Goal: Information Seeking & Learning: Learn about a topic

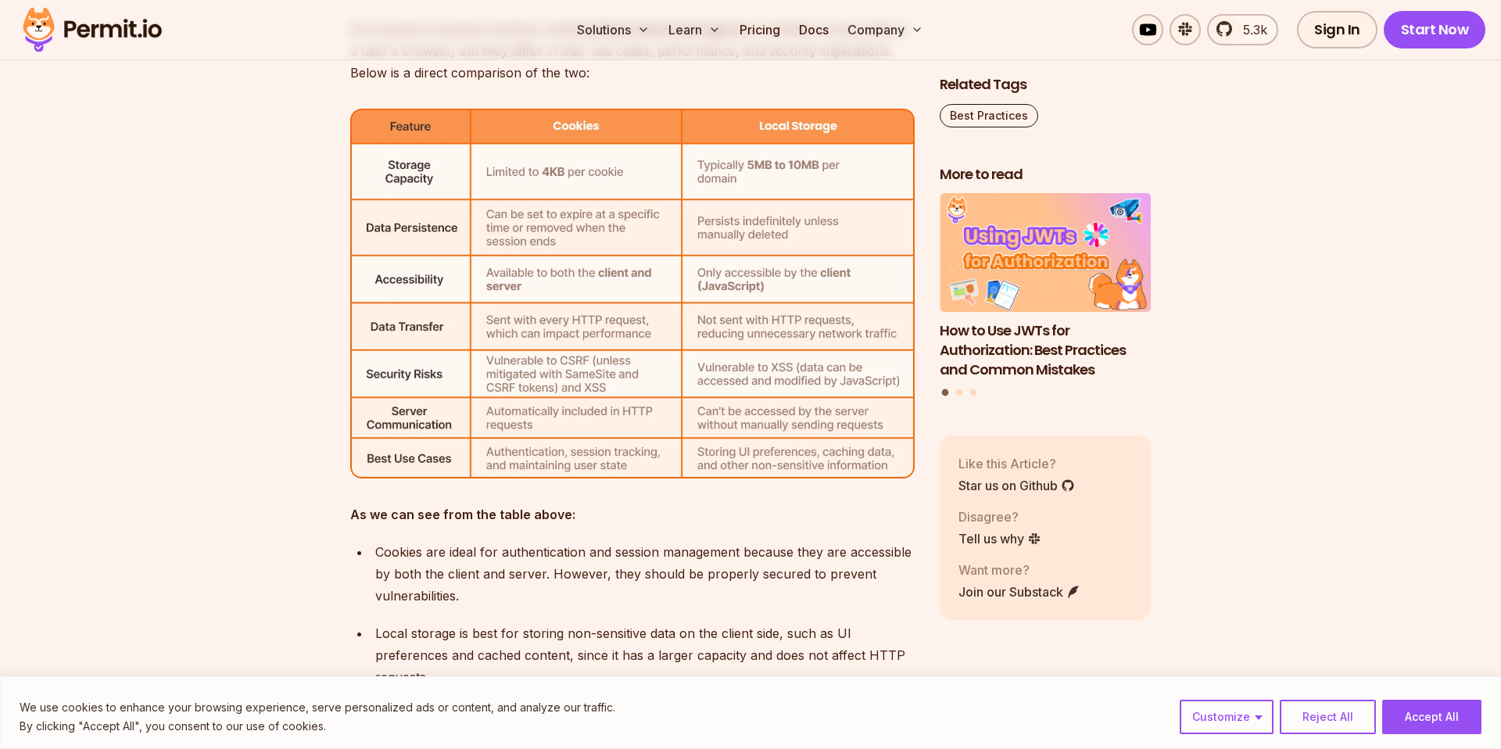
scroll to position [5495, 0]
click at [757, 123] on img at bounding box center [632, 294] width 564 height 371
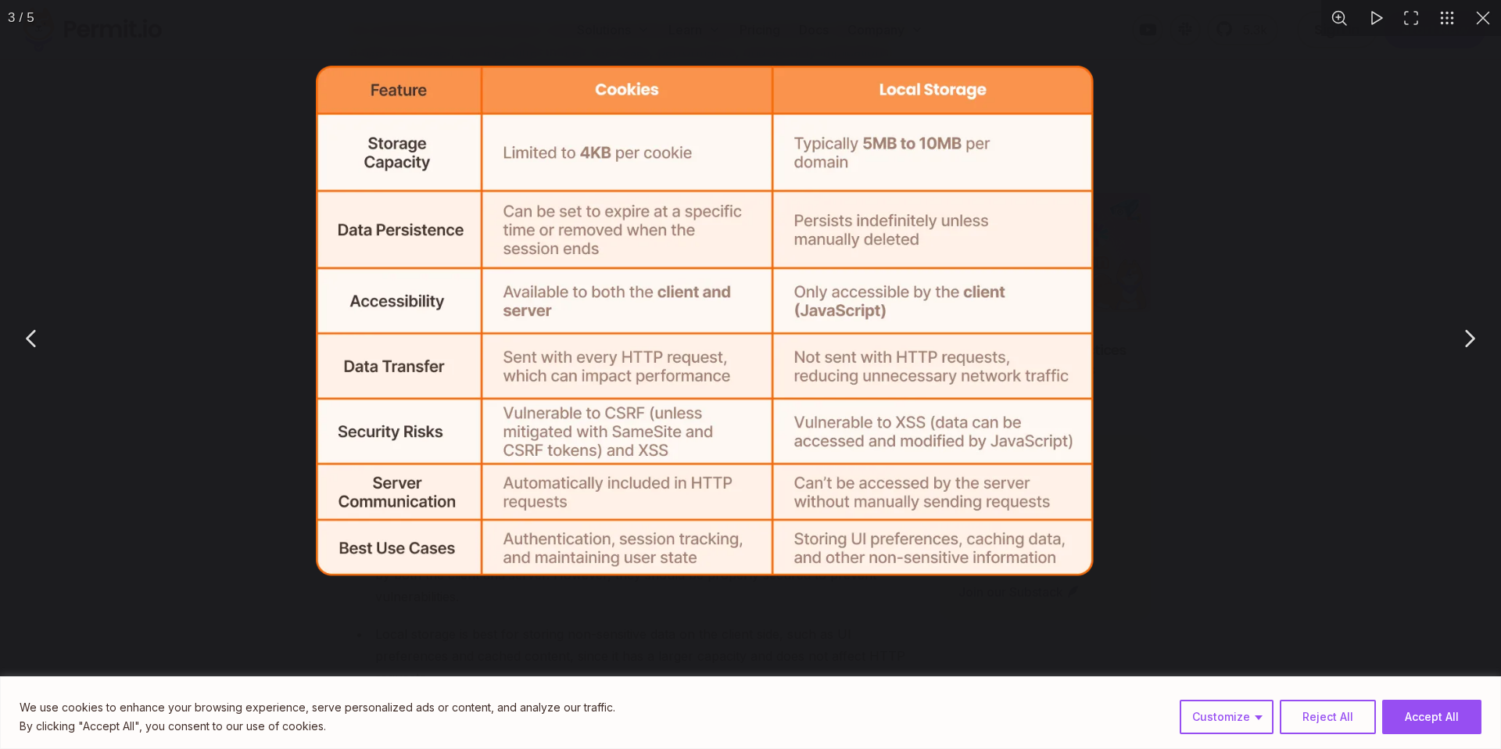
click at [757, 123] on img "You can close this modal content with the ESC key" at bounding box center [705, 321] width 778 height 510
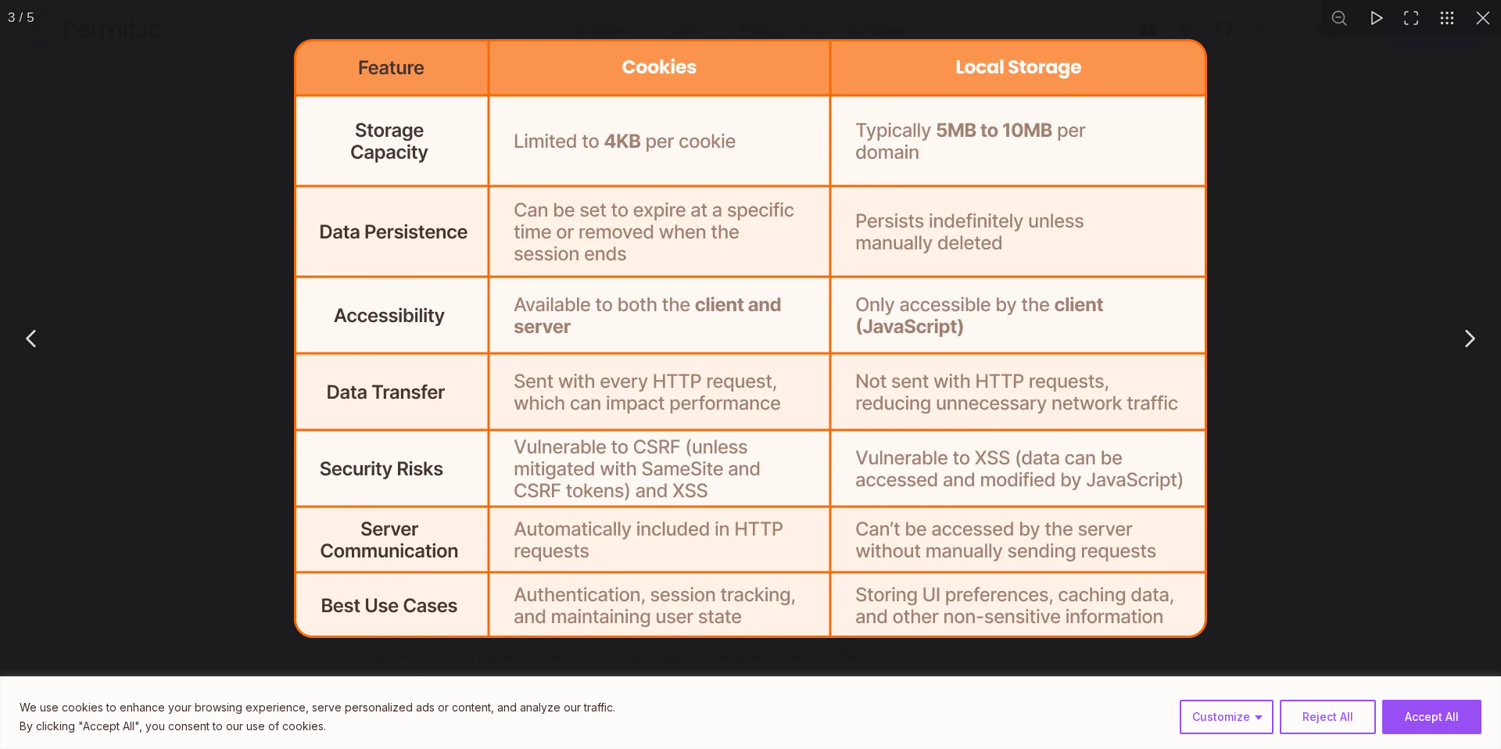
click at [1486, 16] on button "You can close this modal content with the ESC key" at bounding box center [1483, 18] width 36 height 36
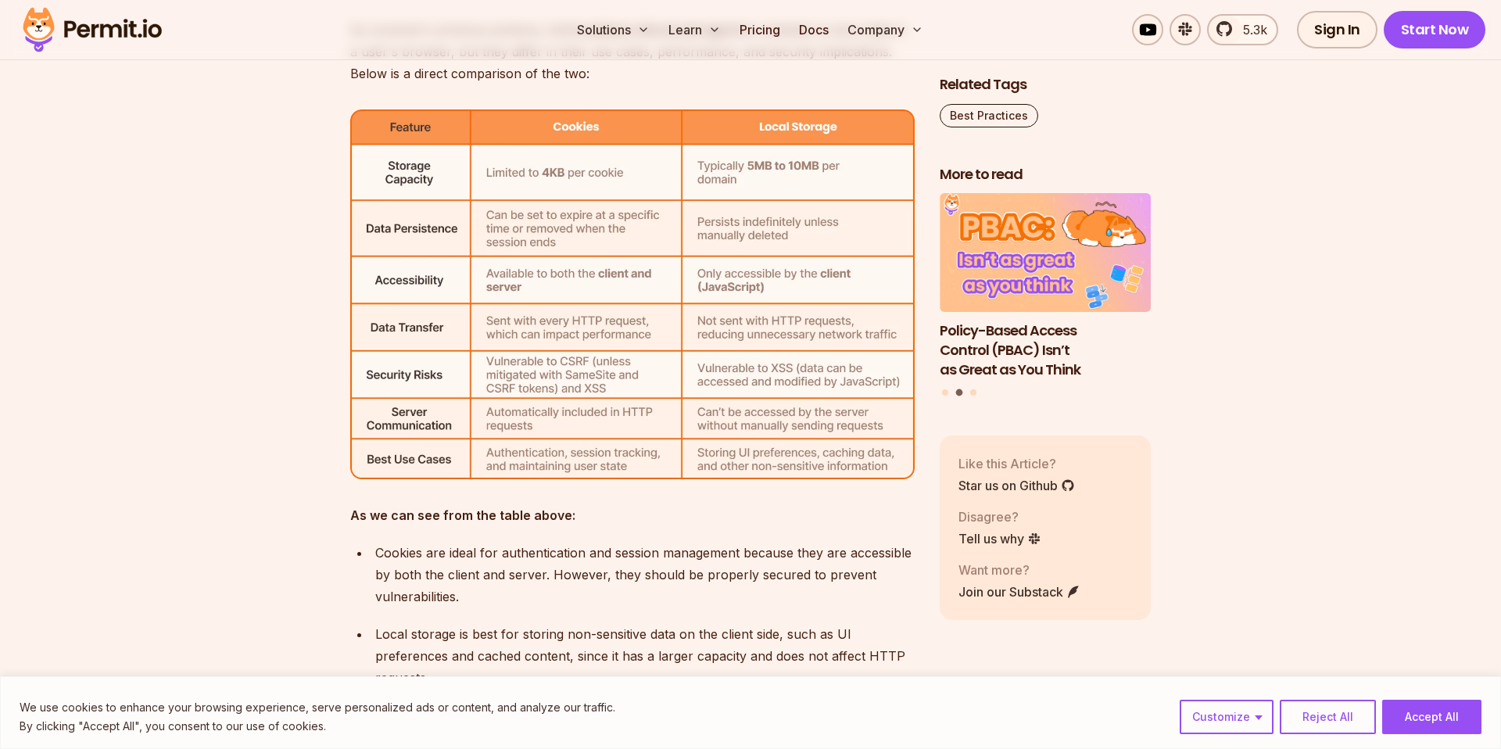
click at [756, 278] on img at bounding box center [632, 294] width 564 height 371
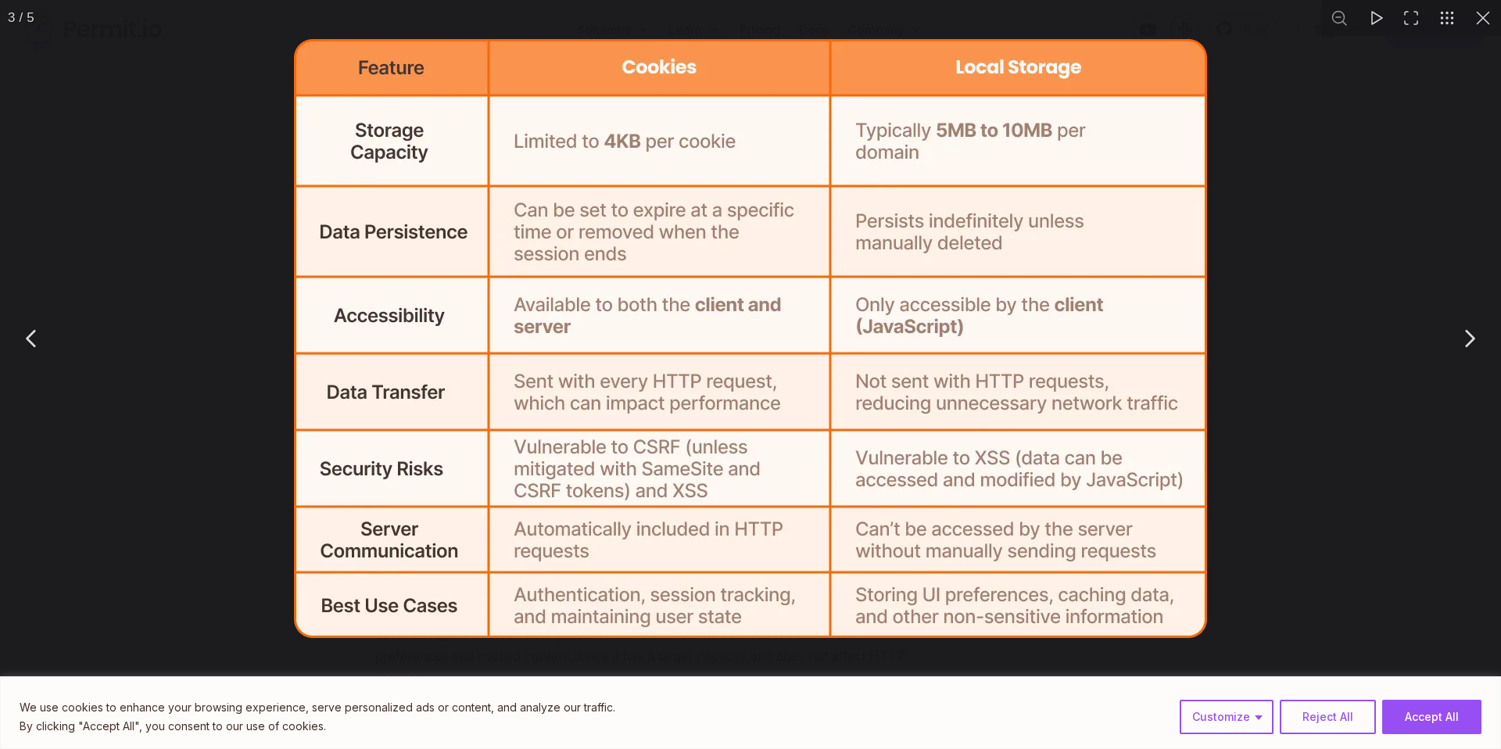
click at [1482, 21] on button "You can close this modal content with the ESC key" at bounding box center [1483, 18] width 36 height 36
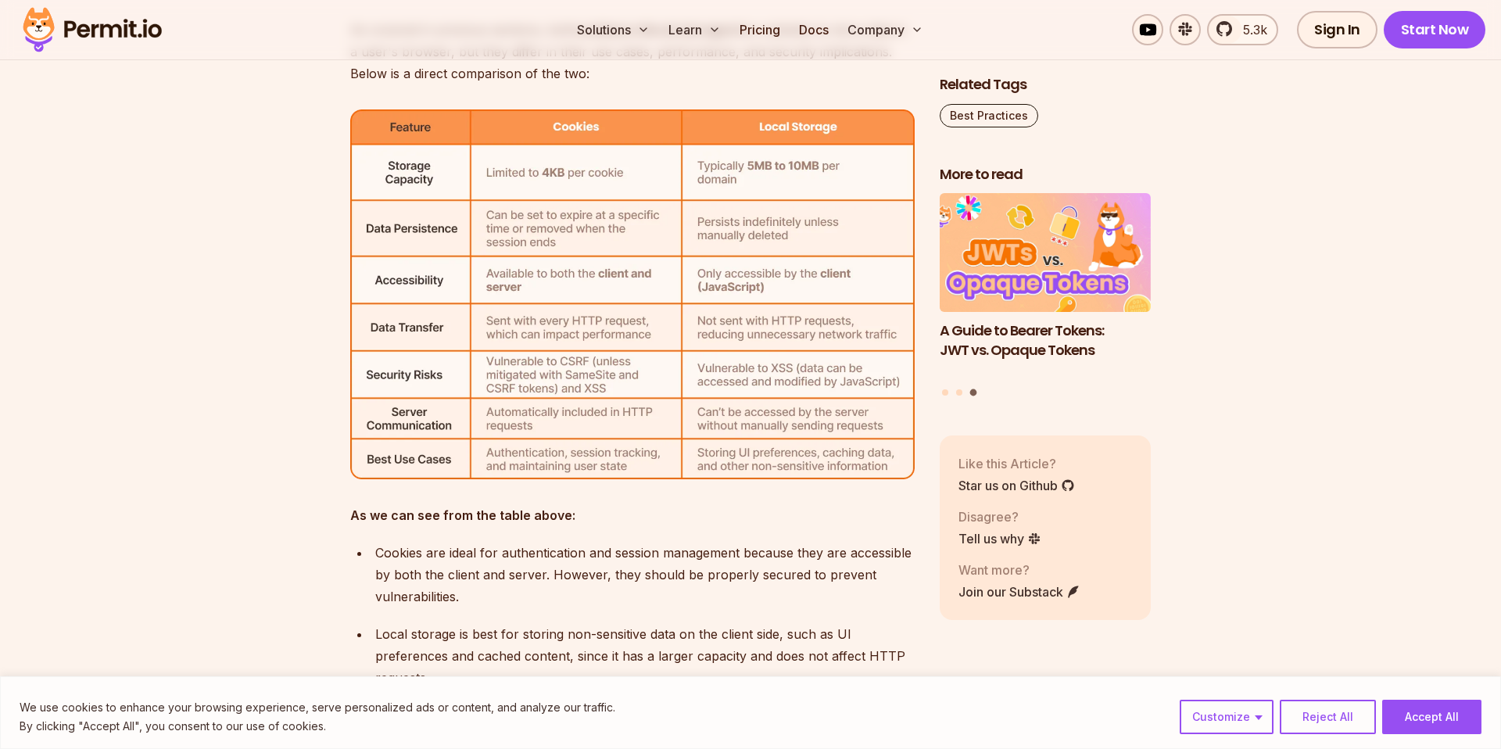
click at [703, 444] on img at bounding box center [632, 294] width 564 height 371
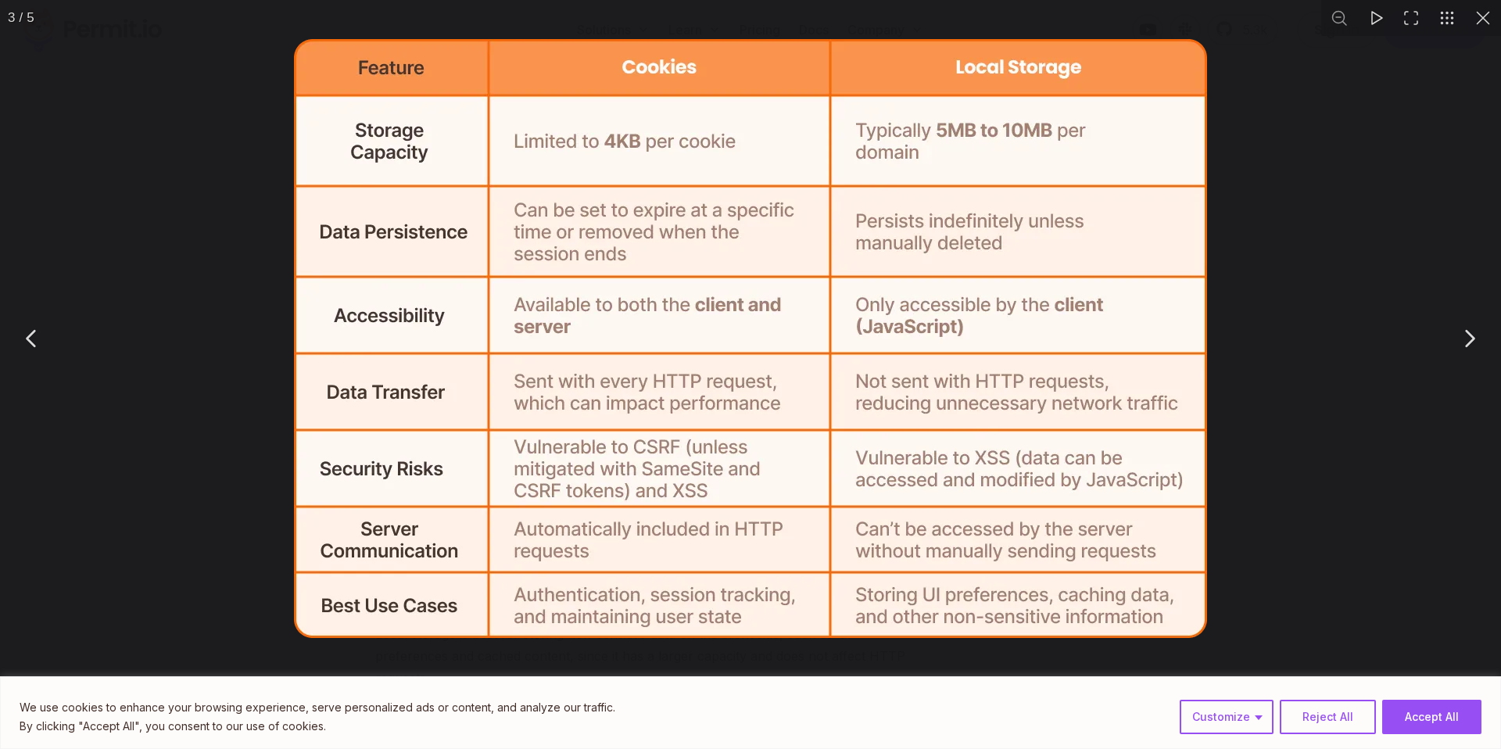
click at [1483, 16] on button "You can close this modal content with the ESC key" at bounding box center [1483, 18] width 36 height 36
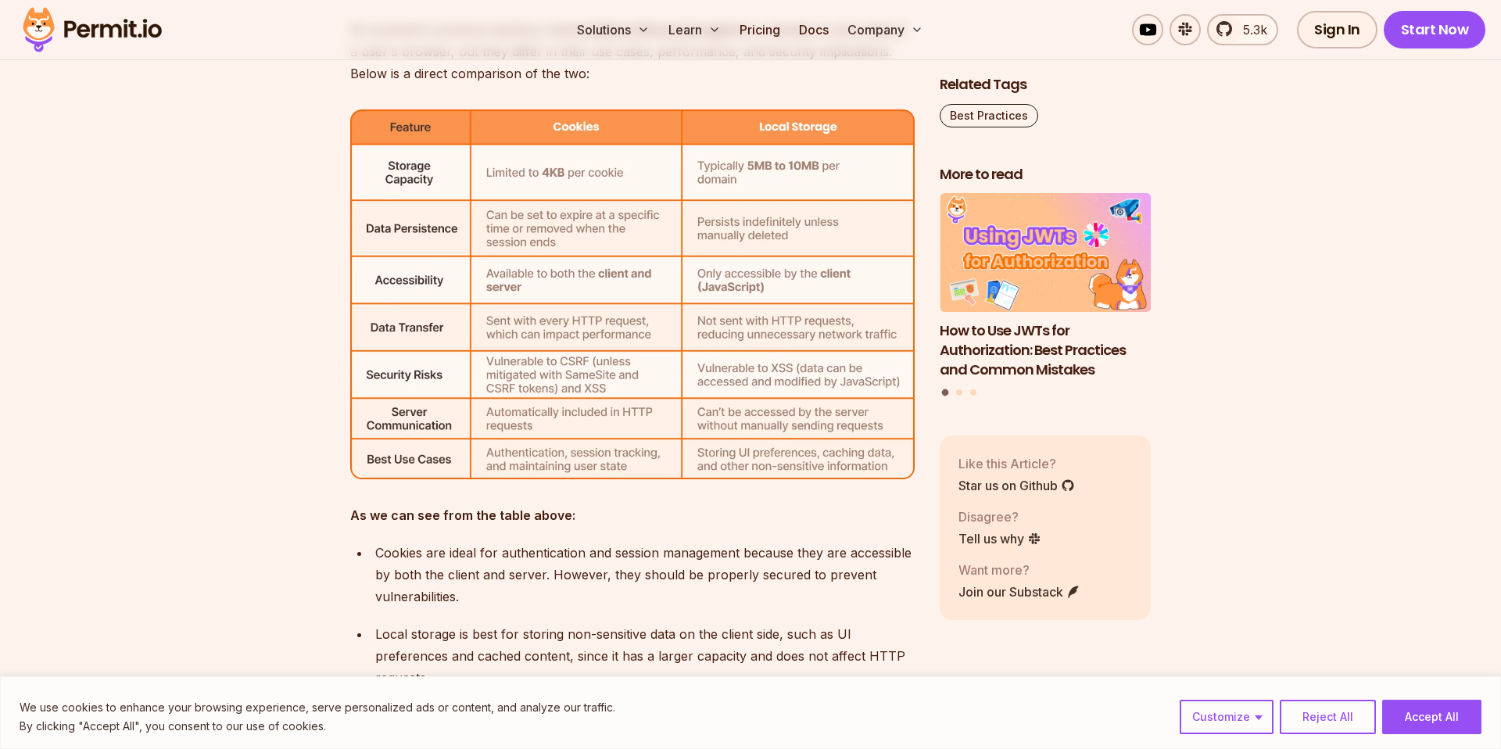
click at [768, 380] on img at bounding box center [632, 294] width 564 height 371
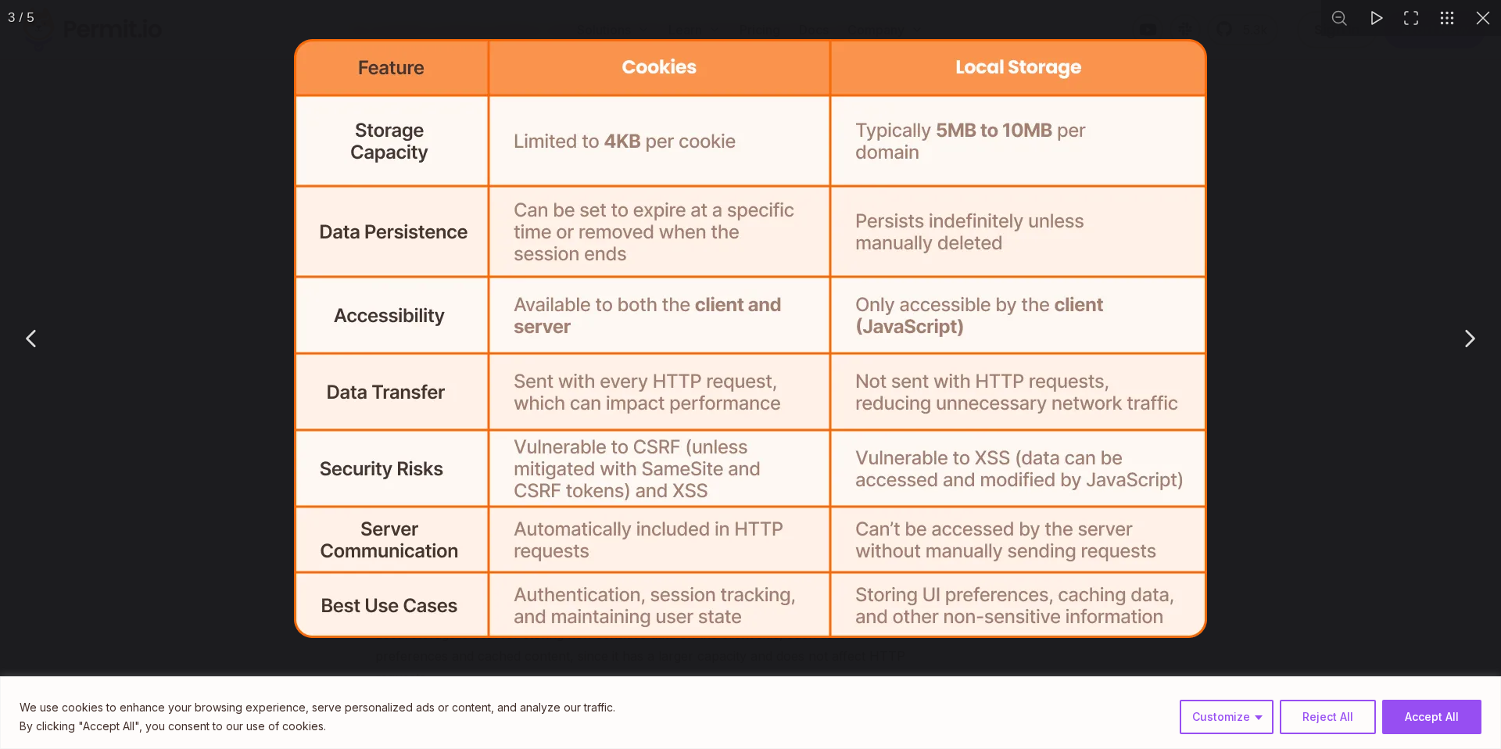
click at [1484, 16] on button "You can close this modal content with the ESC key" at bounding box center [1483, 18] width 36 height 36
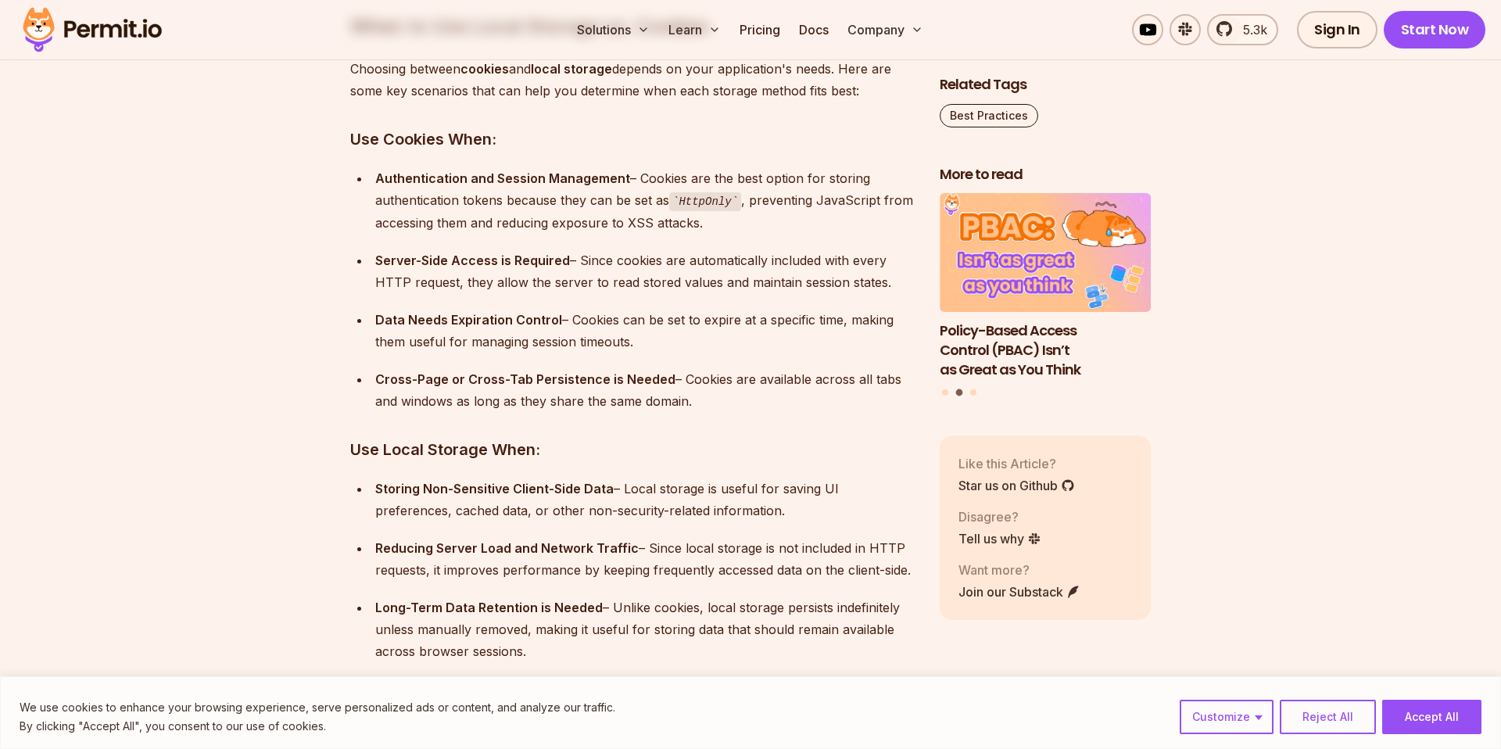
scroll to position [6323, 0]
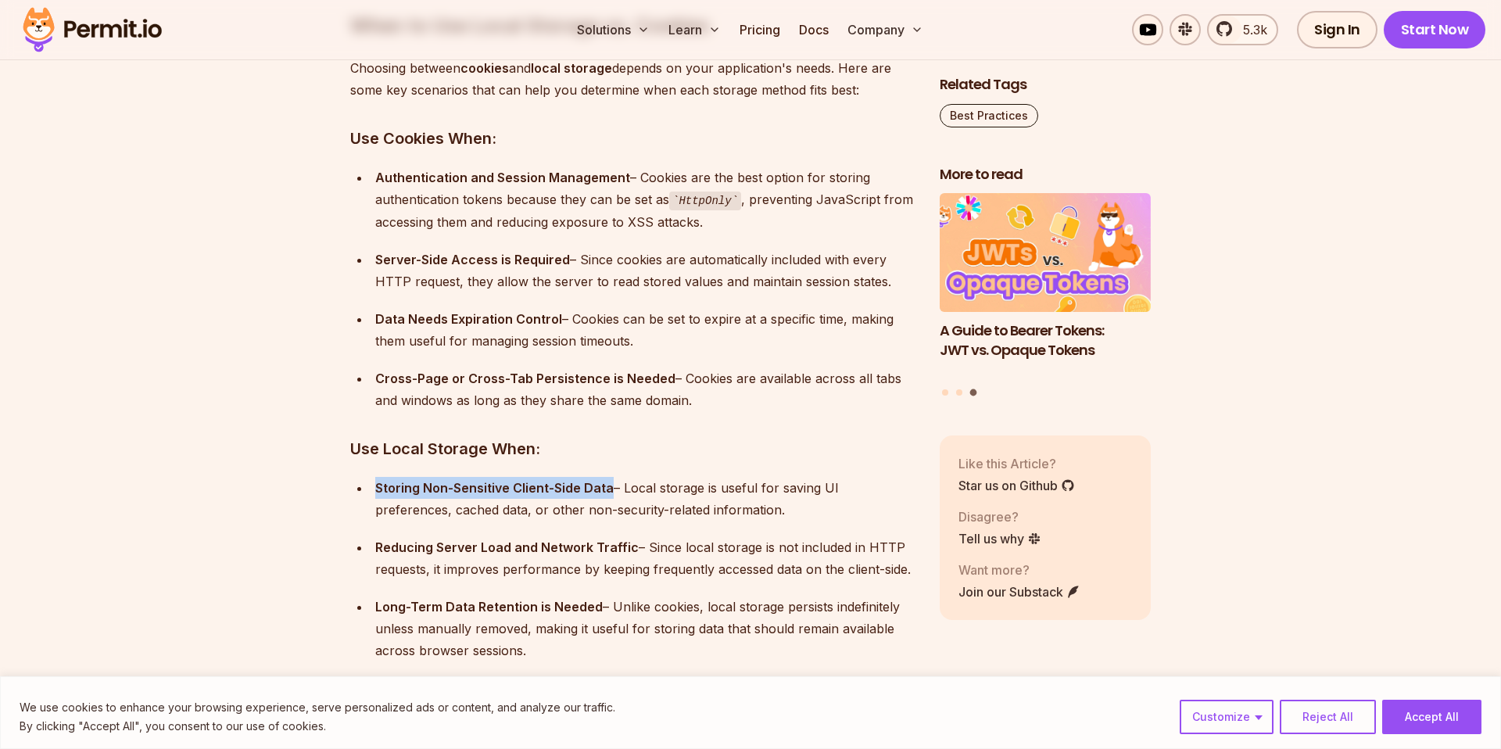
drag, startPoint x: 609, startPoint y: 486, endPoint x: 377, endPoint y: 489, distance: 232.2
click at [377, 489] on div "Storing Non-Sensitive Client-Side Data – Local storage is useful for saving UI …" at bounding box center [644, 499] width 539 height 44
copy strong "Storing Non-Sensitive Client-Side Data"
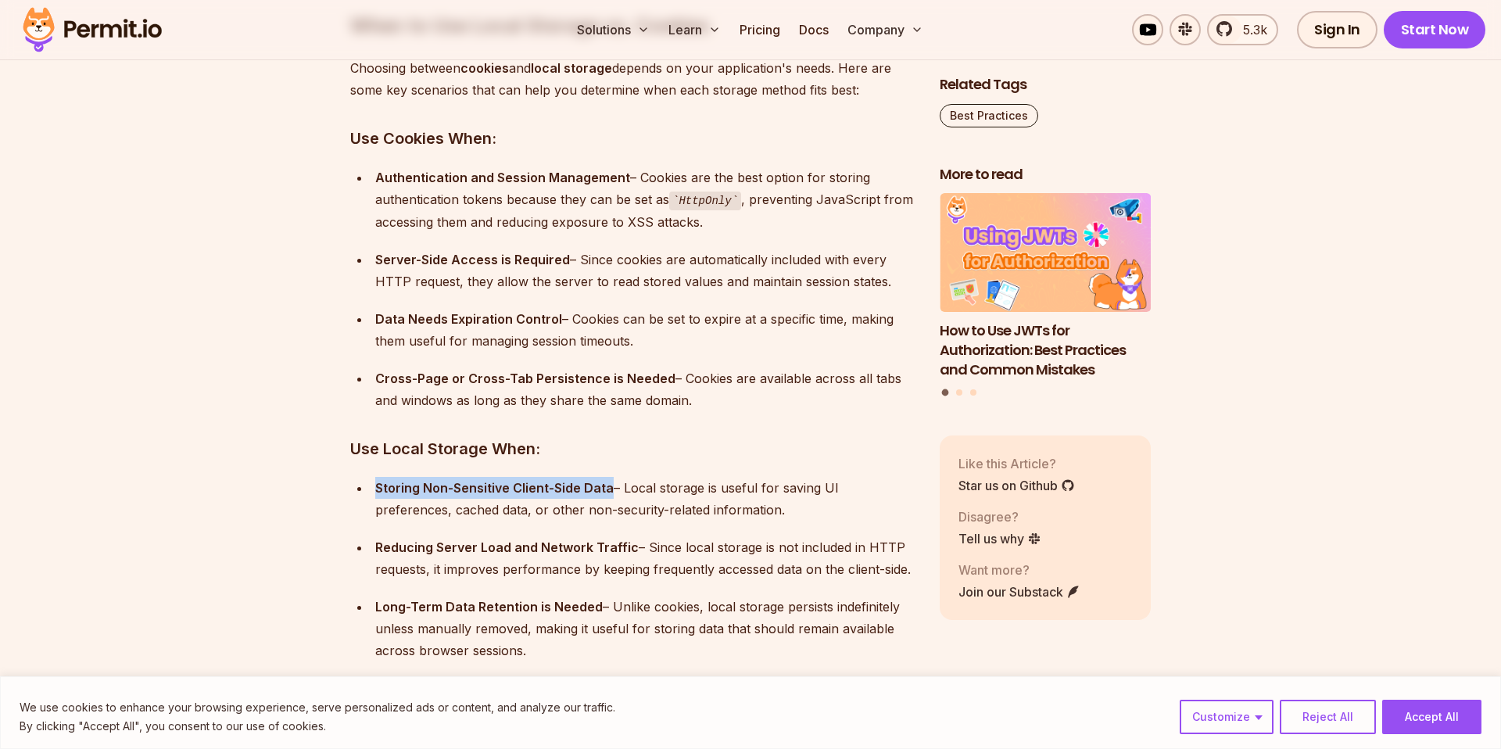
copy strong "Storing Non-Sensitive Client-Side Data"
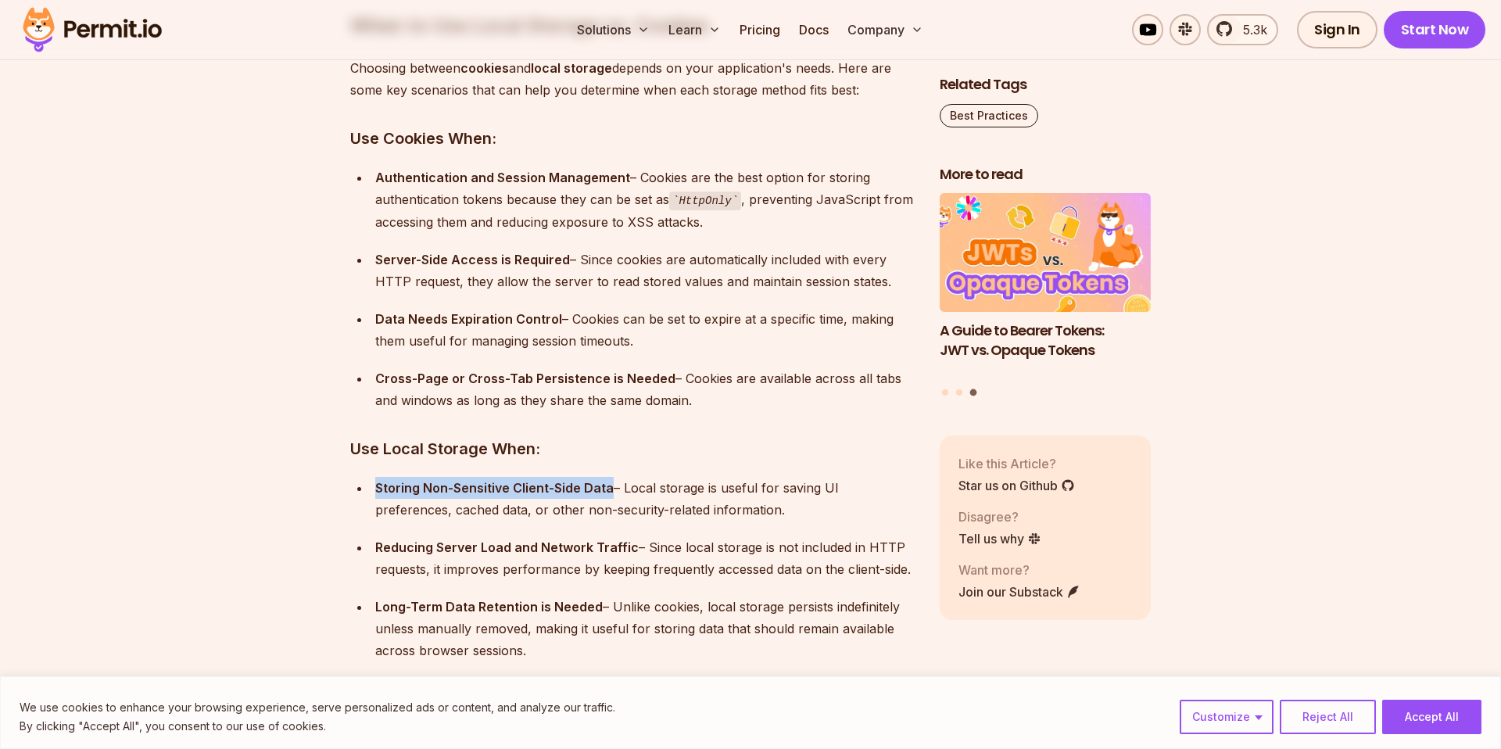
copy strong "Storing Non-Sensitive Client-Side Data"
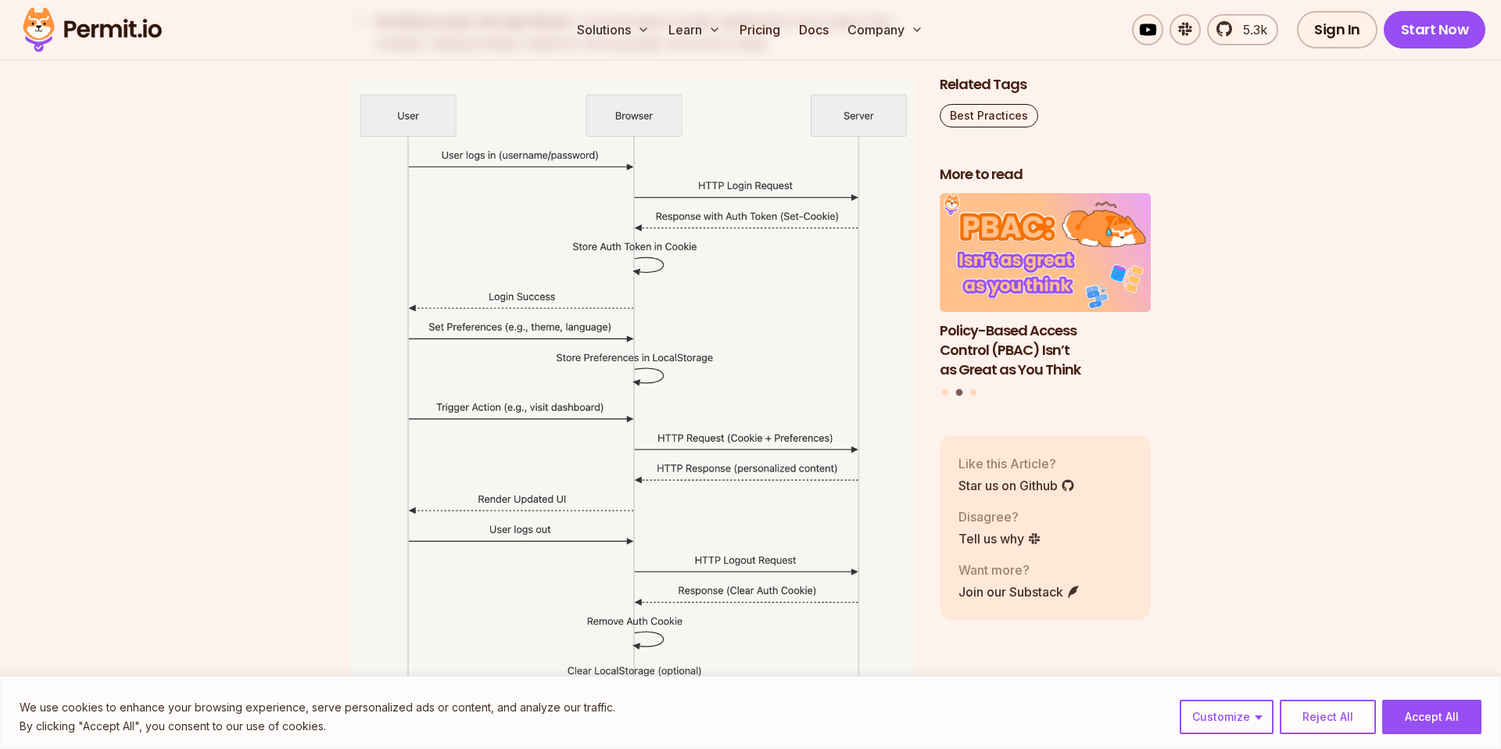
scroll to position [6983, 0]
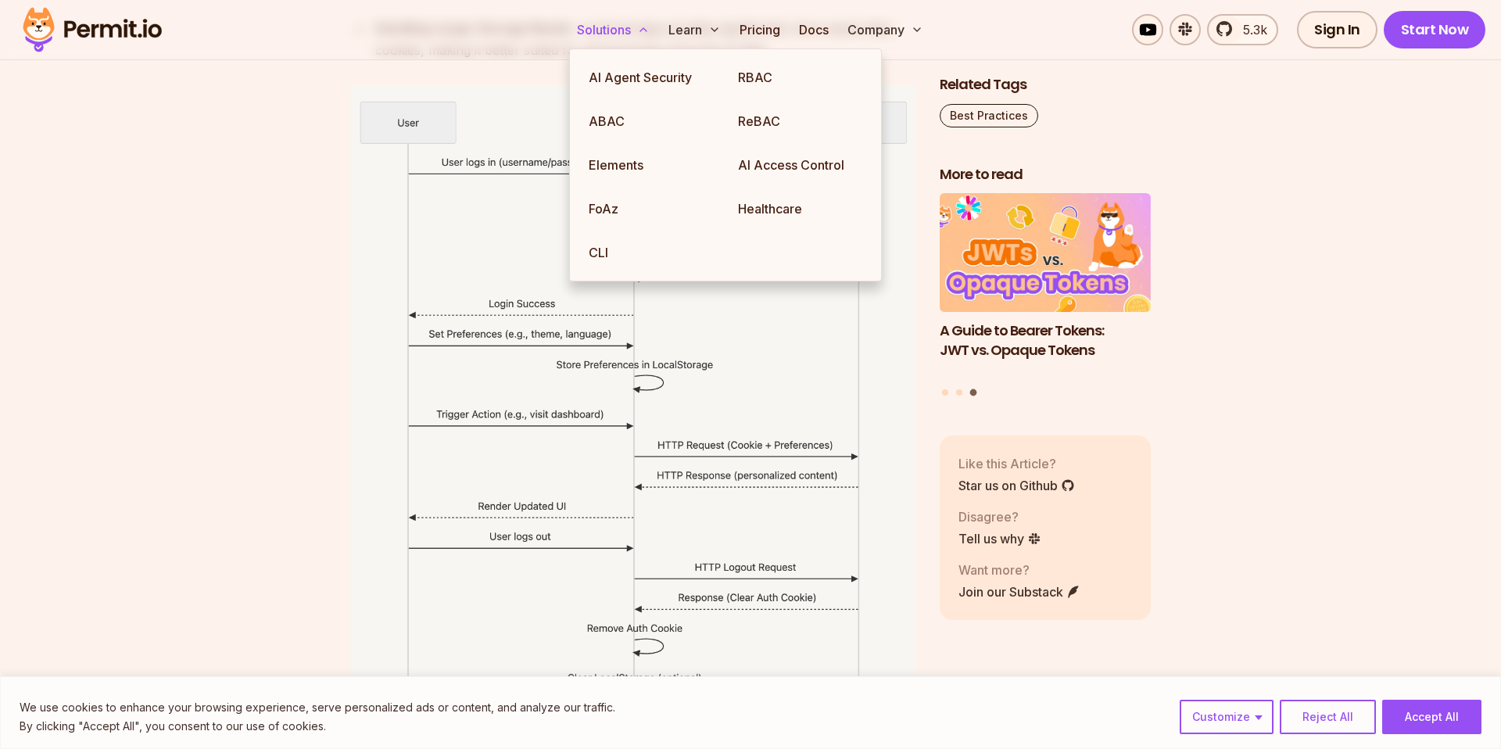
drag, startPoint x: 715, startPoint y: 365, endPoint x: 575, endPoint y: 35, distance: 358.0
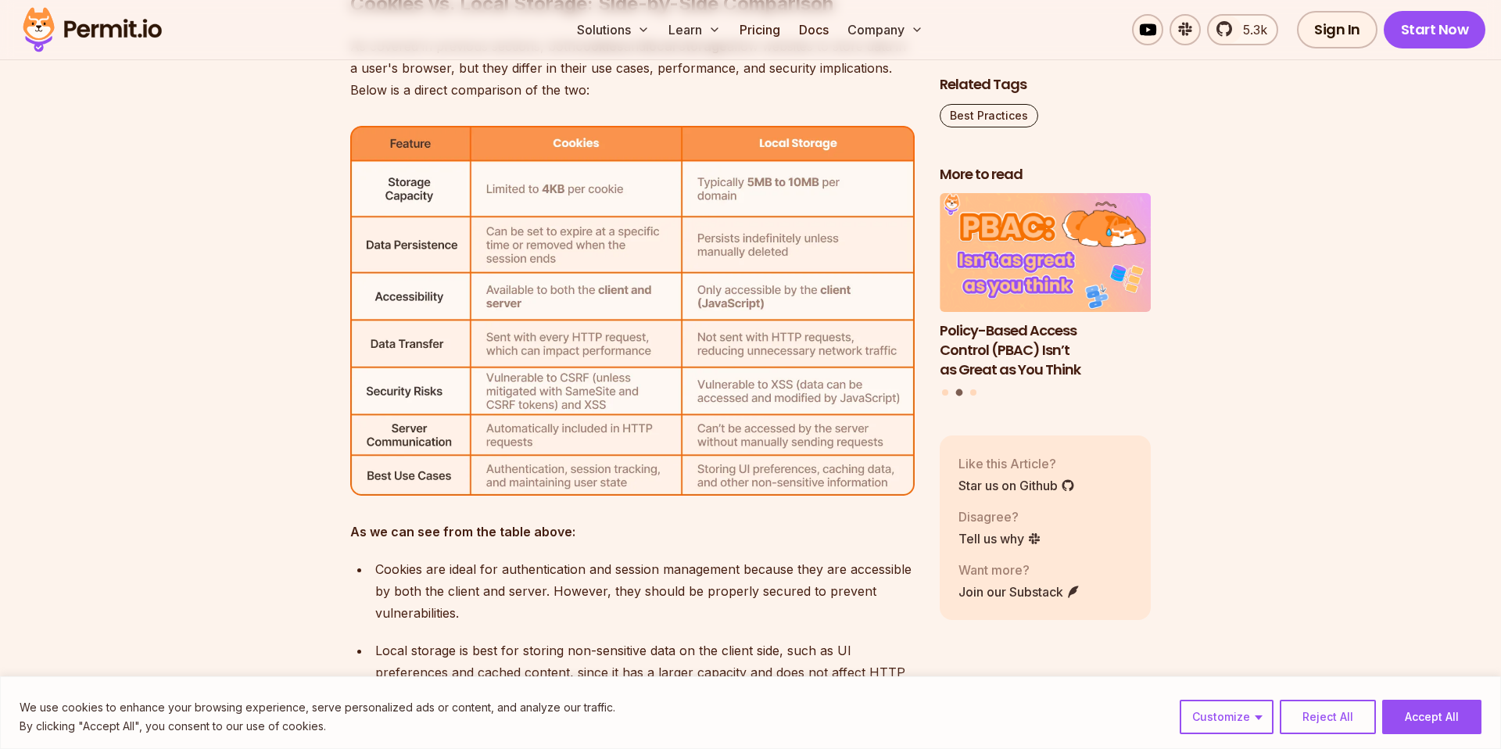
scroll to position [5475, 0]
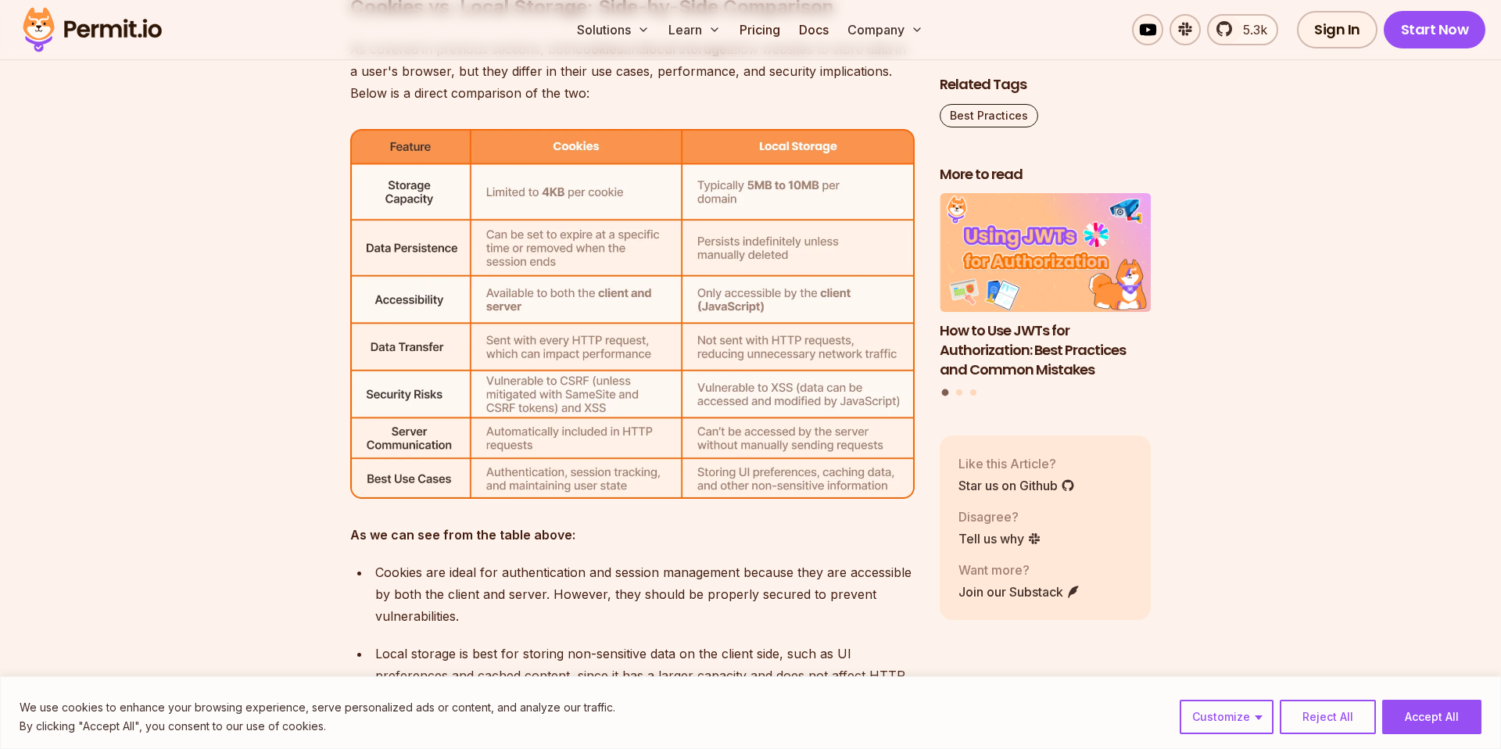
click at [732, 471] on img at bounding box center [632, 314] width 564 height 371
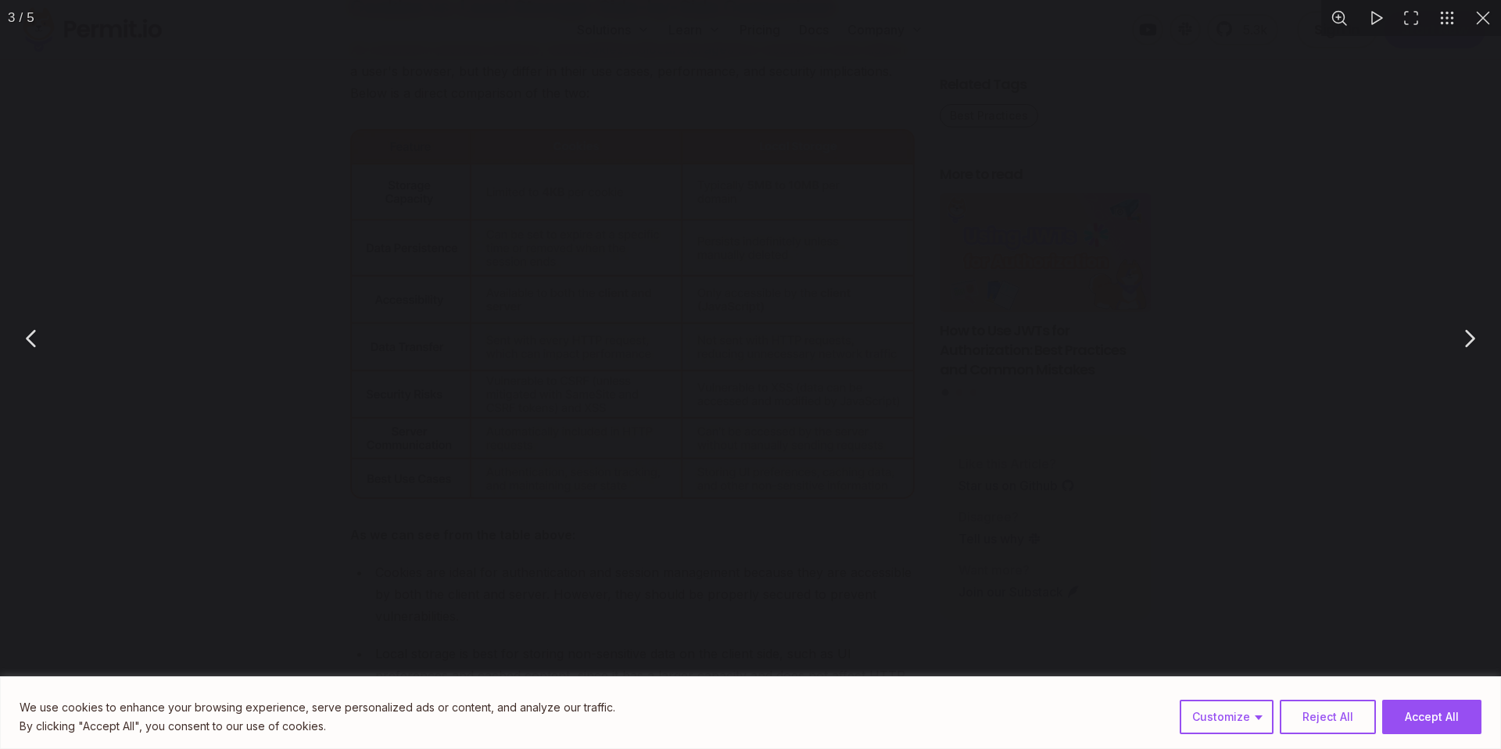
click at [732, 471] on img "You can close this modal content with the ESC key" at bounding box center [750, 338] width 913 height 599
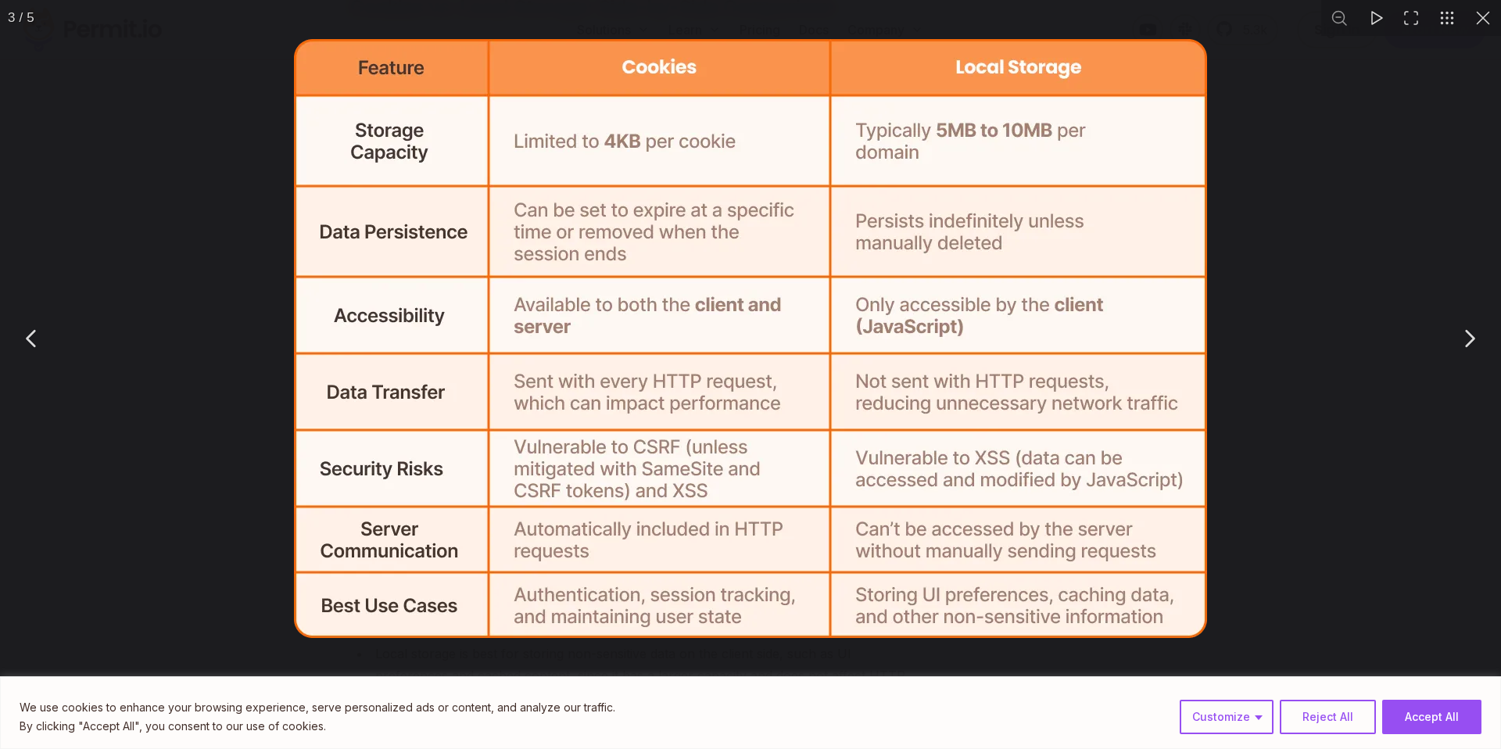
click at [1487, 24] on button "You can close this modal content with the ESC key" at bounding box center [1483, 18] width 36 height 36
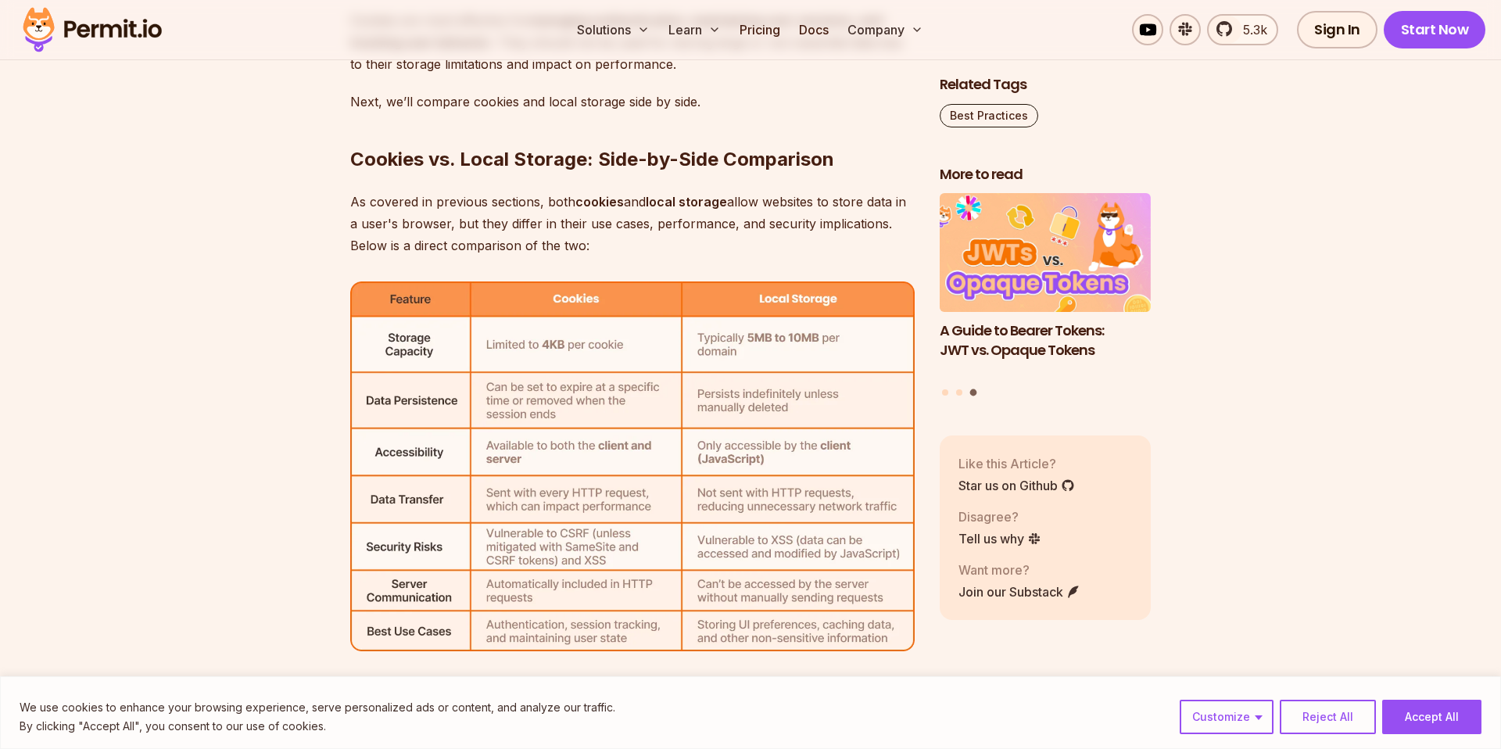
scroll to position [5324, 0]
